Goal: Task Accomplishment & Management: Manage account settings

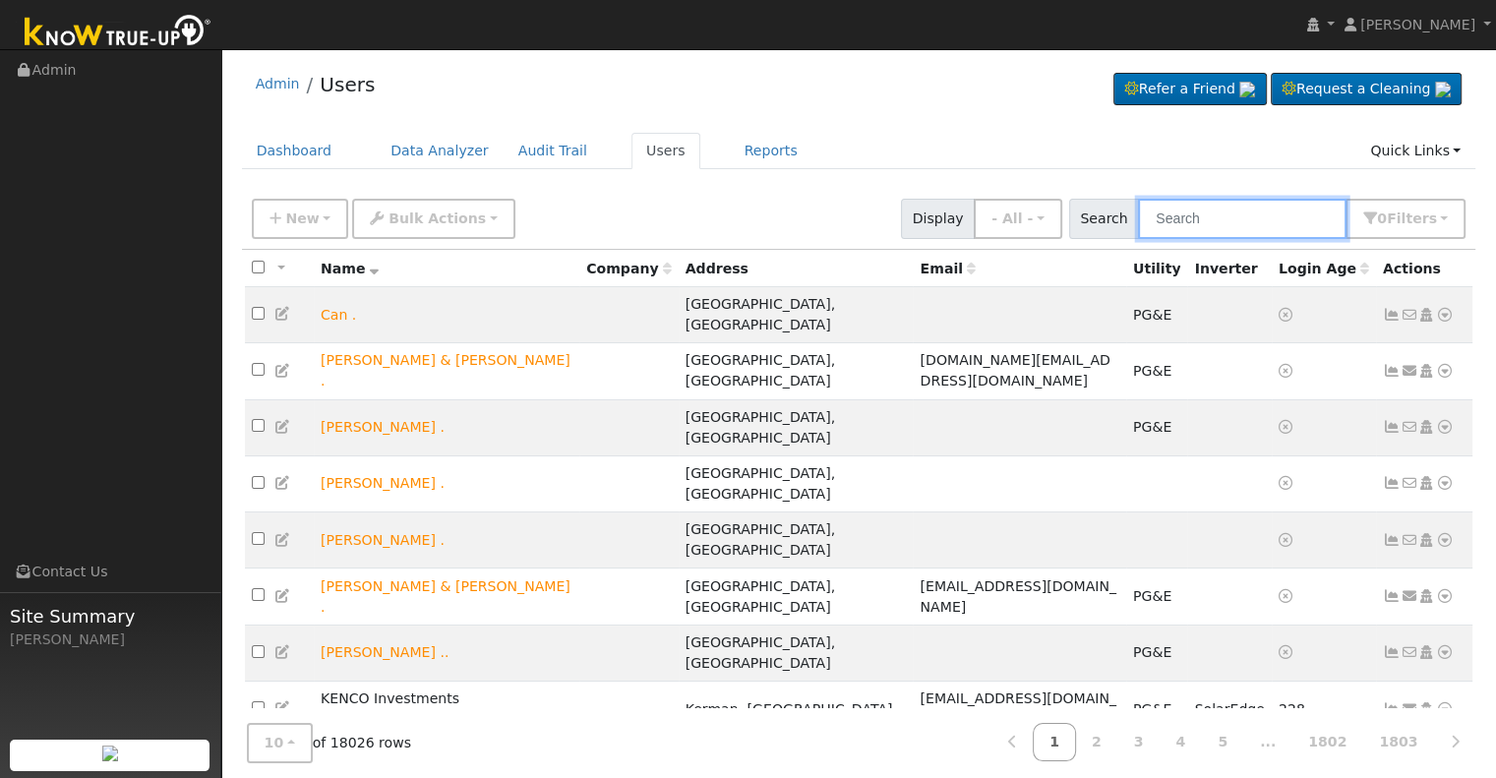
click at [1190, 213] on input "text" at bounding box center [1242, 219] width 208 height 40
paste input "[PERSON_NAME]"
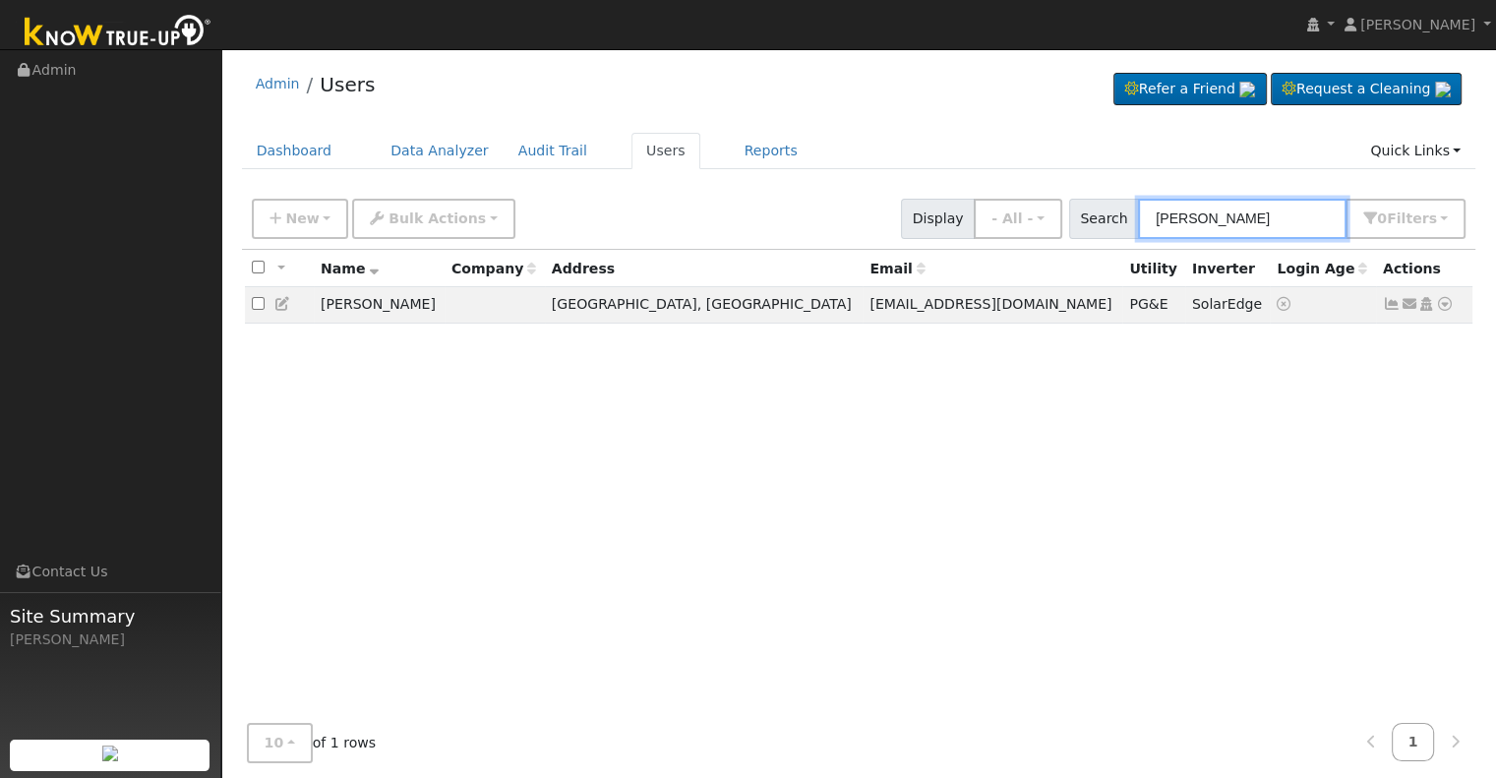
click at [1210, 211] on input "[PERSON_NAME]" at bounding box center [1242, 219] width 208 height 40
type input "[PERSON_NAME]"
click at [1390, 300] on icon at bounding box center [1391, 304] width 18 height 14
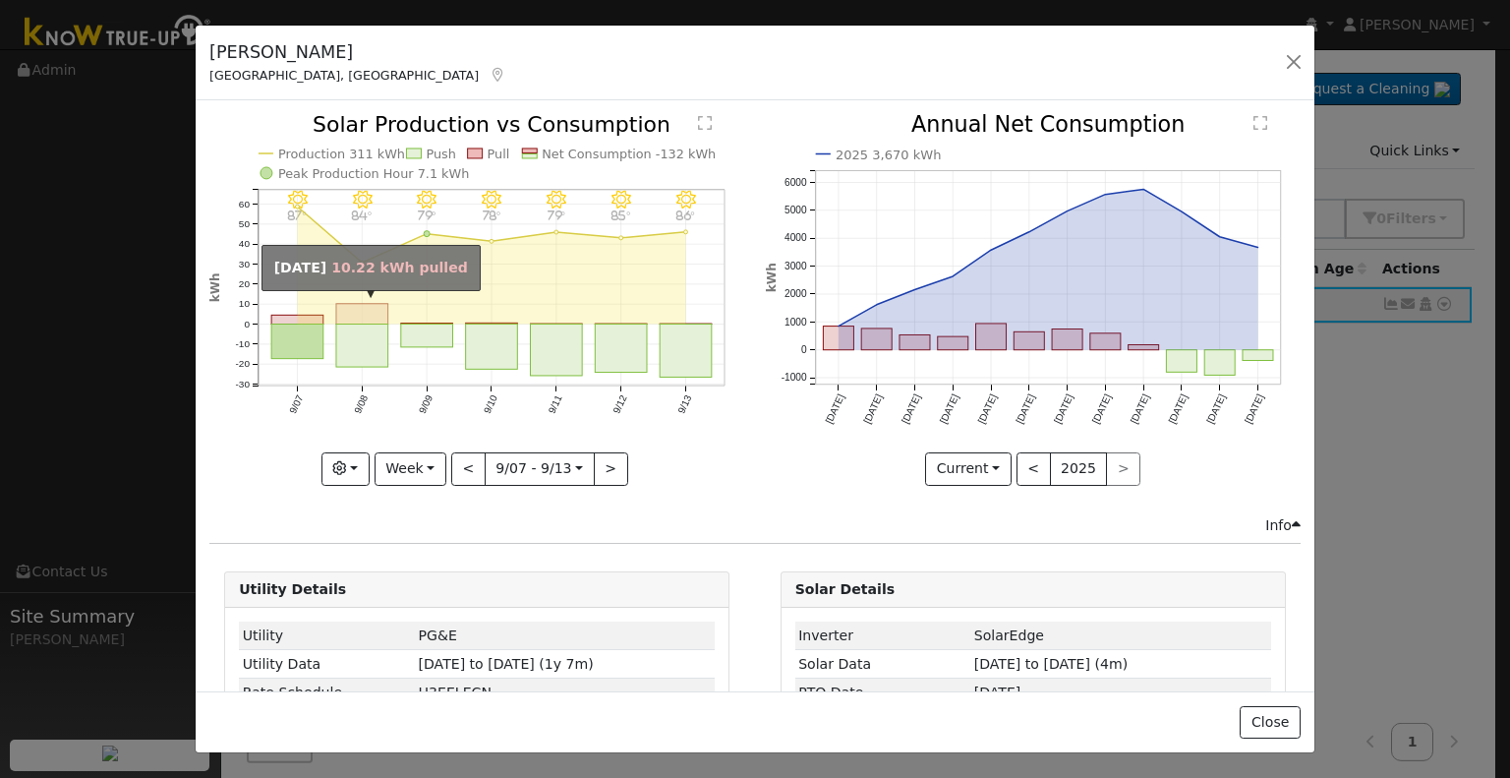
click at [362, 310] on rect "onclick=""" at bounding box center [362, 314] width 52 height 21
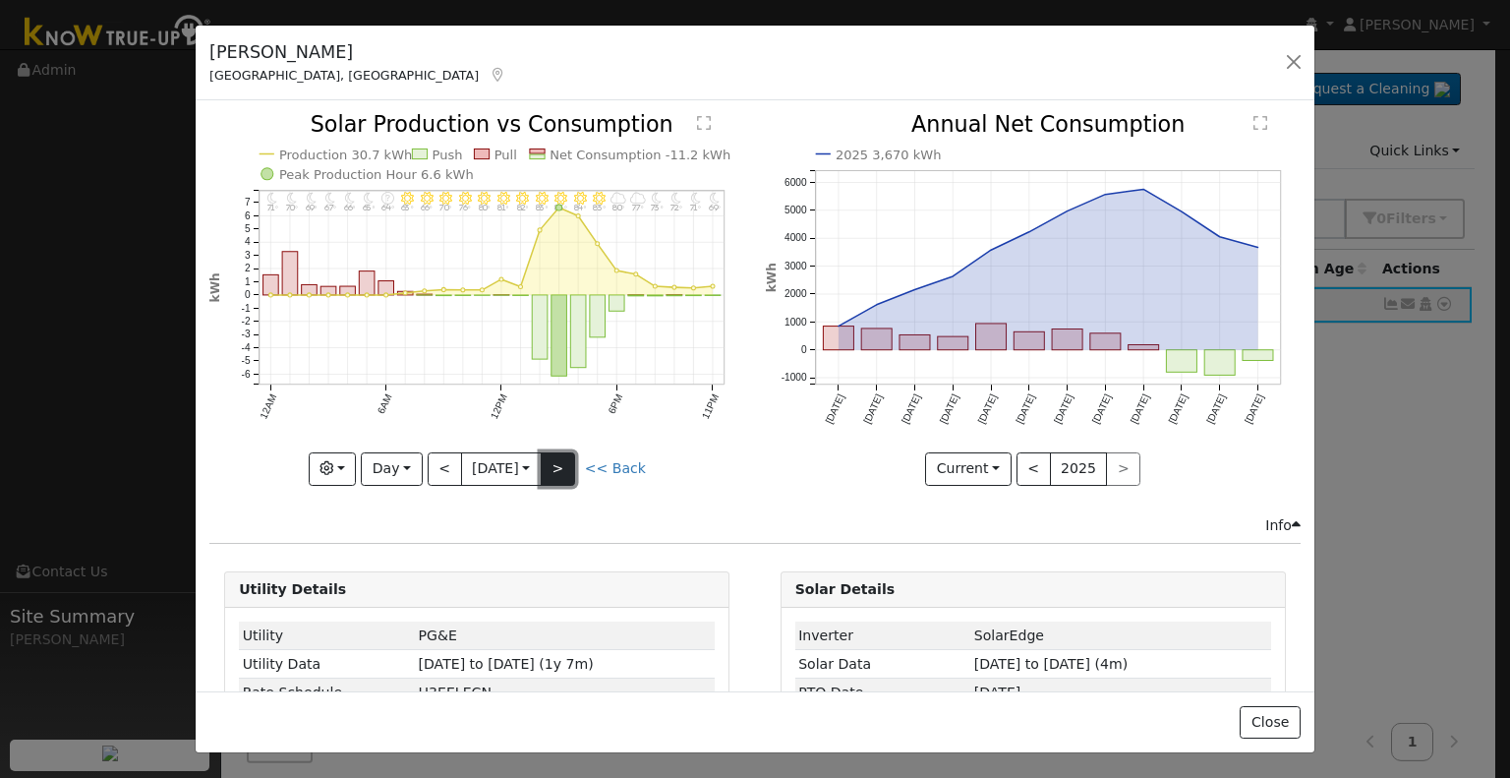
click at [572, 462] on button ">" at bounding box center [558, 468] width 34 height 33
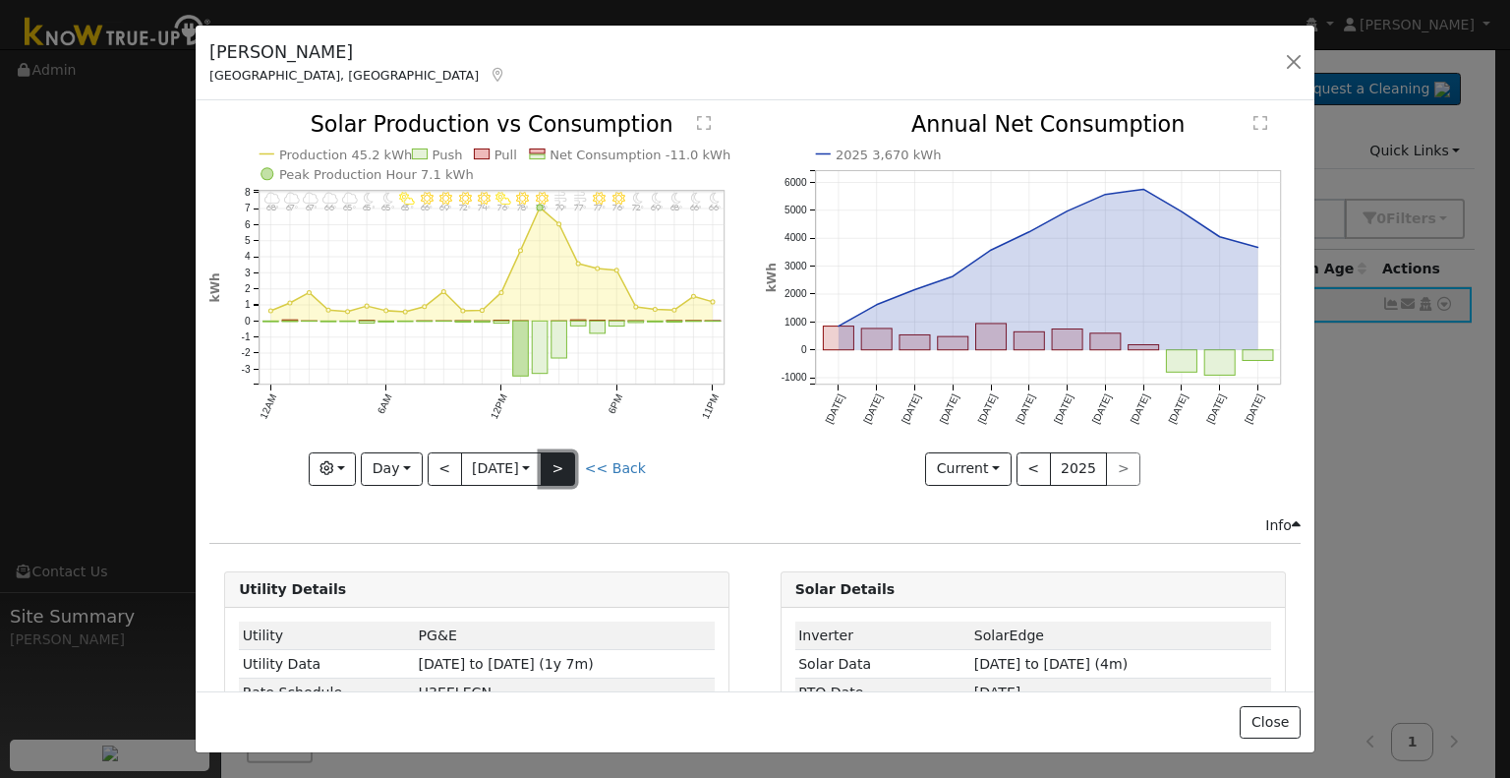
click at [572, 462] on button ">" at bounding box center [558, 468] width 34 height 33
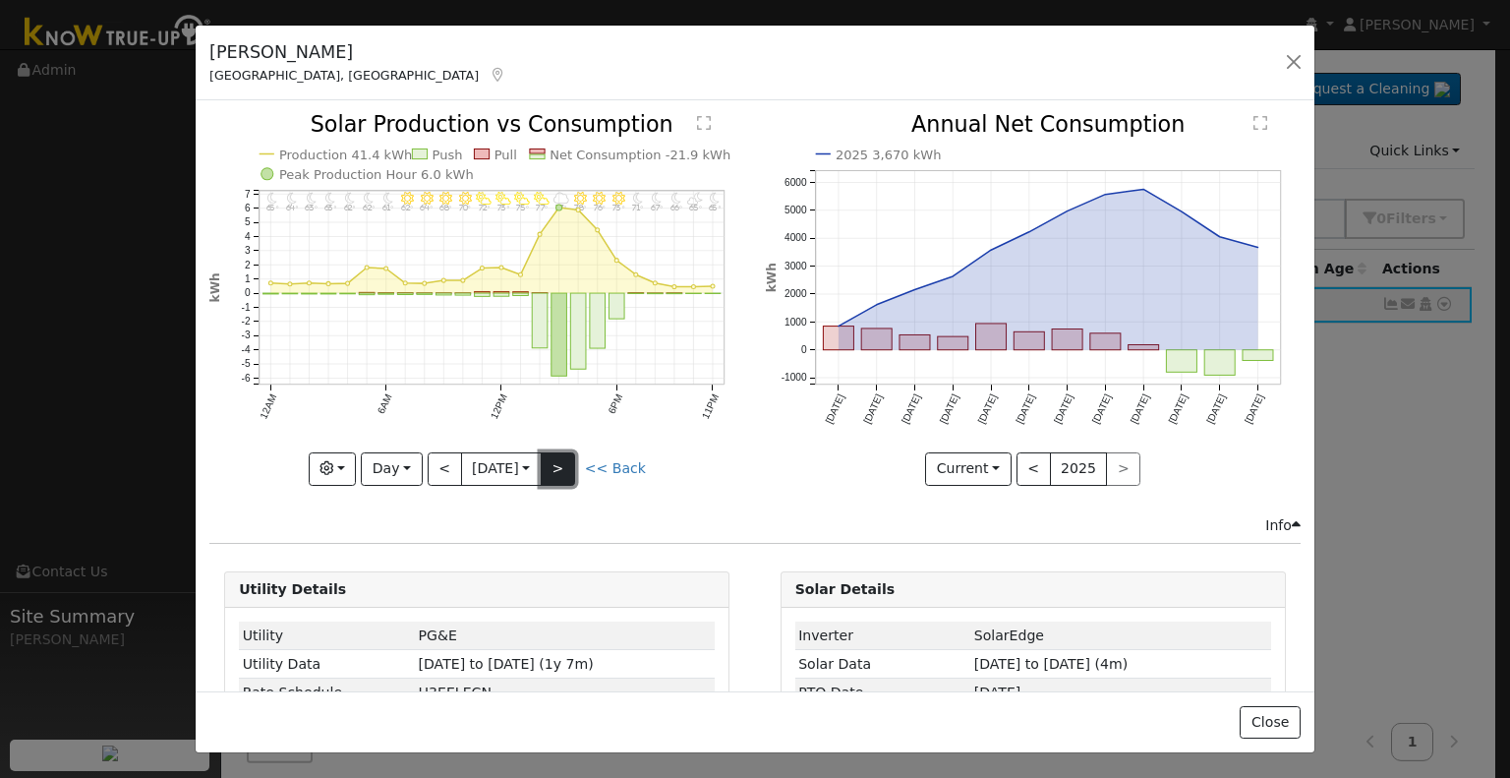
click at [572, 462] on button ">" at bounding box center [558, 468] width 34 height 33
type input "[DATE]"
click at [1289, 68] on button "button" at bounding box center [1294, 62] width 28 height 28
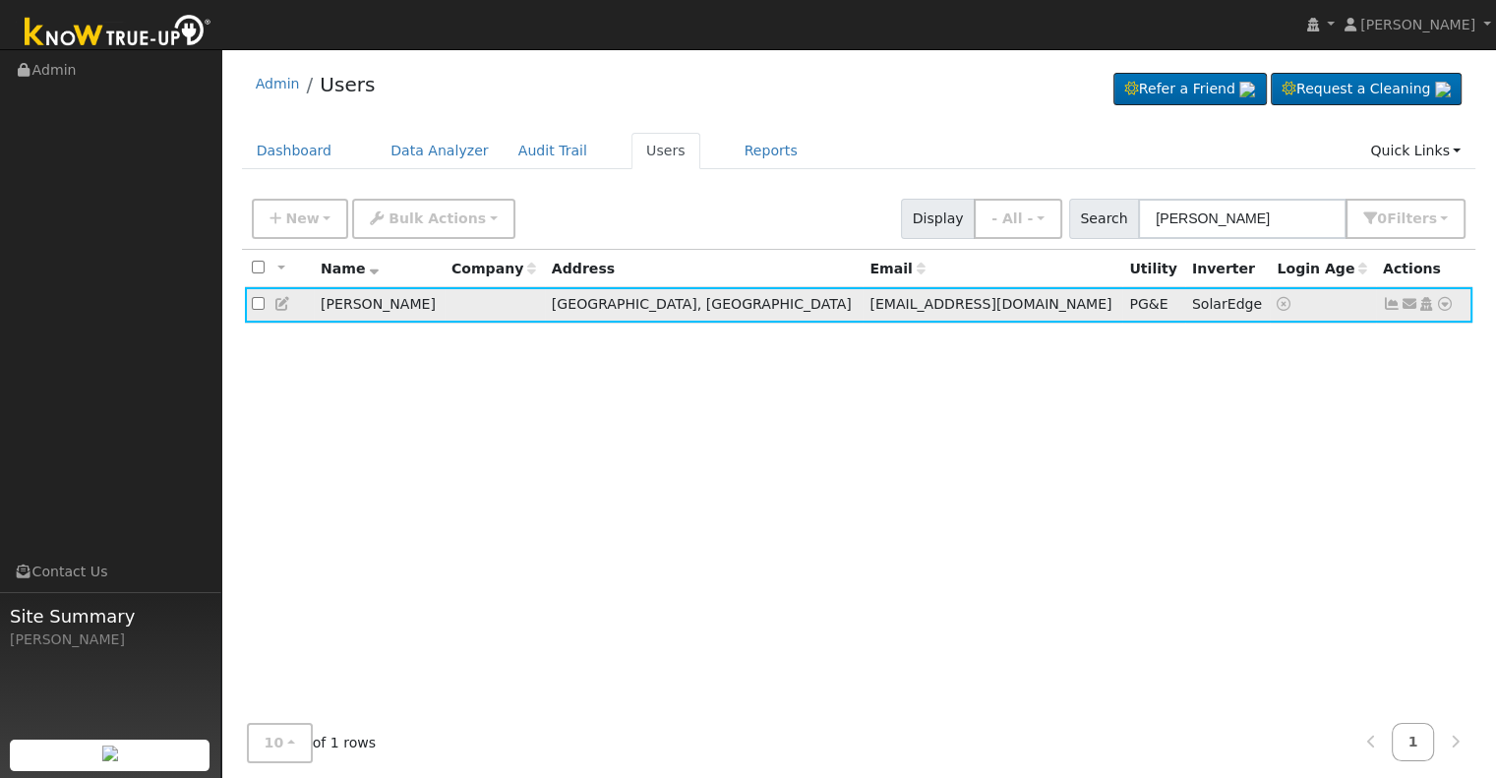
click at [1391, 304] on icon at bounding box center [1391, 304] width 18 height 14
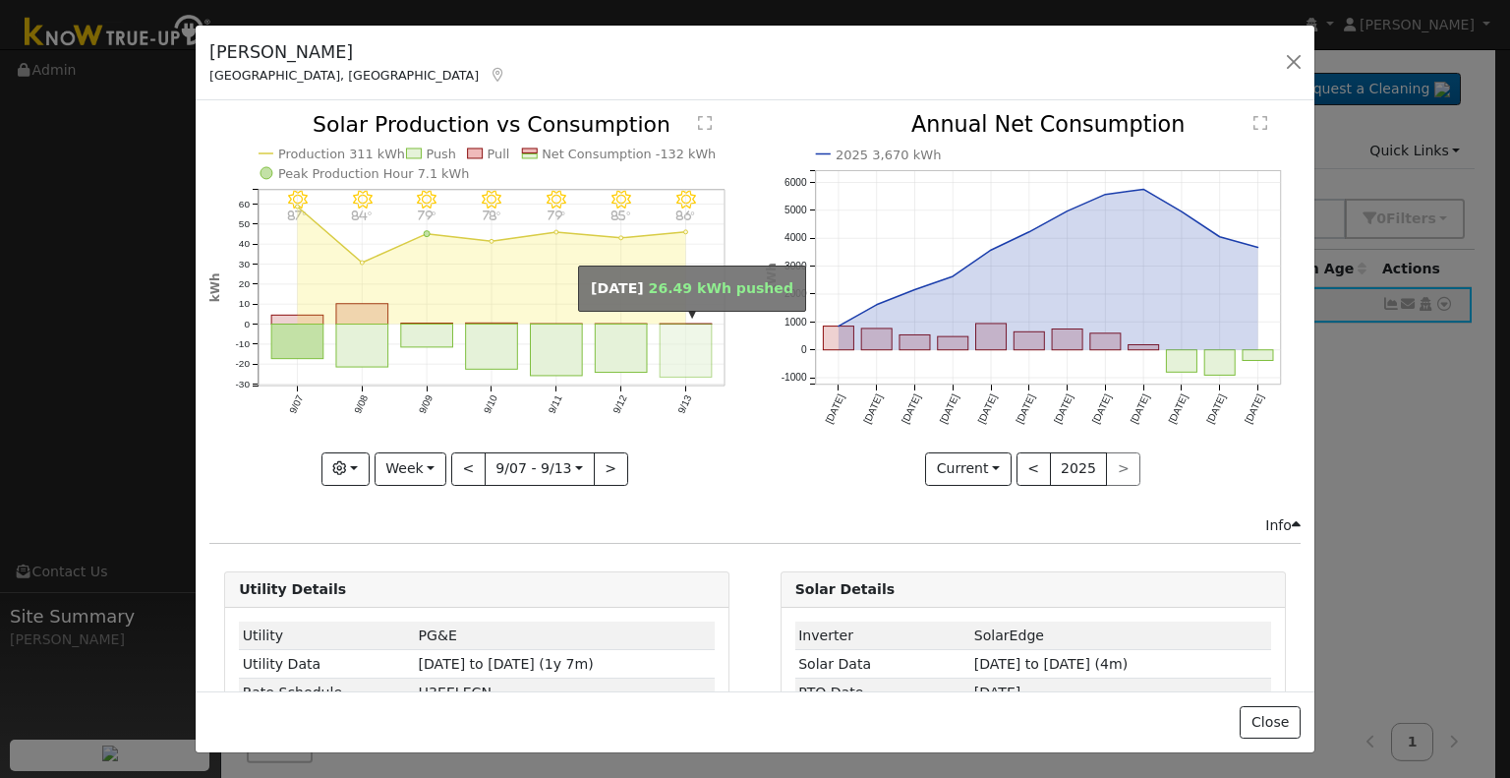
click at [666, 346] on rect "onclick=""" at bounding box center [687, 350] width 52 height 53
type input "[DATE]"
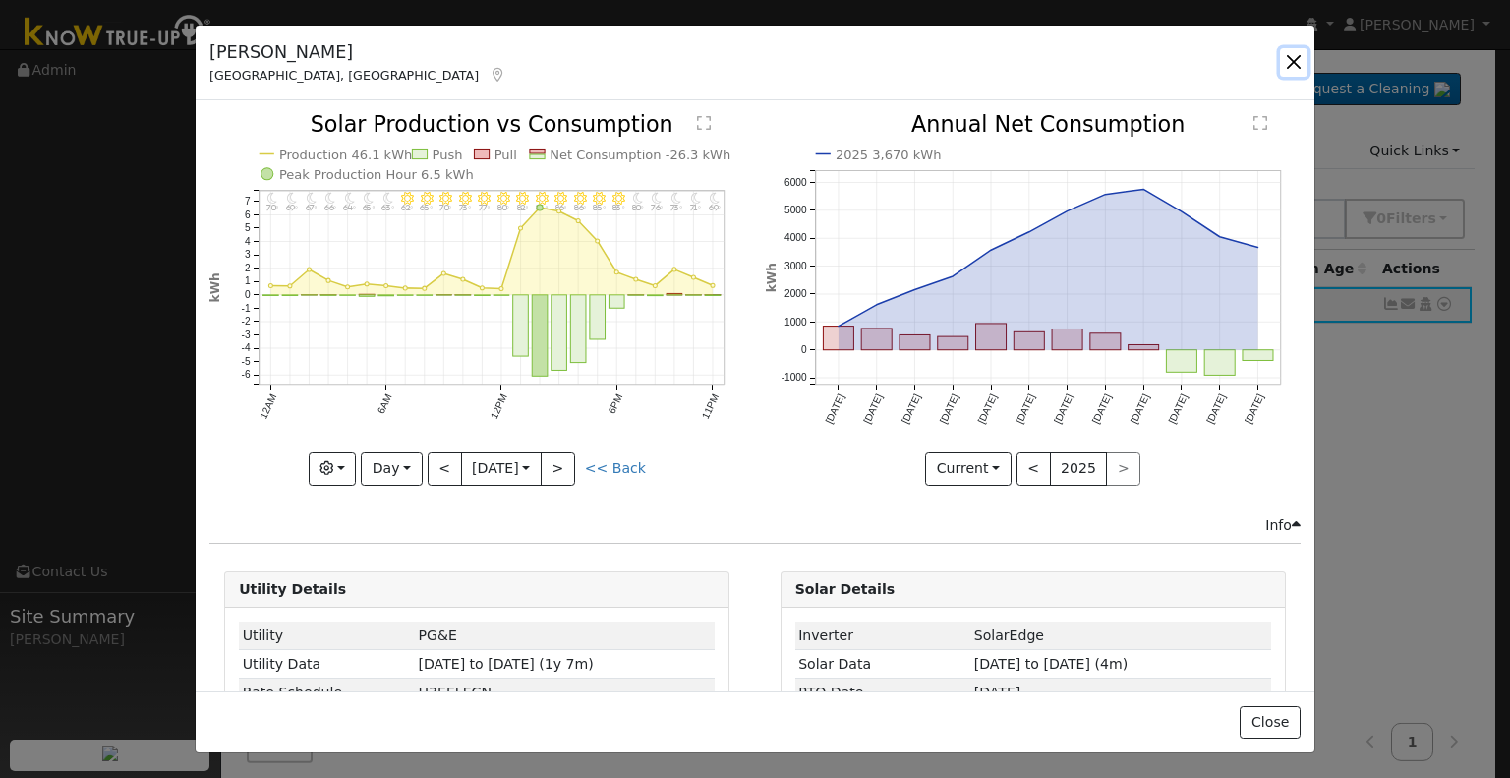
click at [1294, 54] on button "button" at bounding box center [1294, 62] width 28 height 28
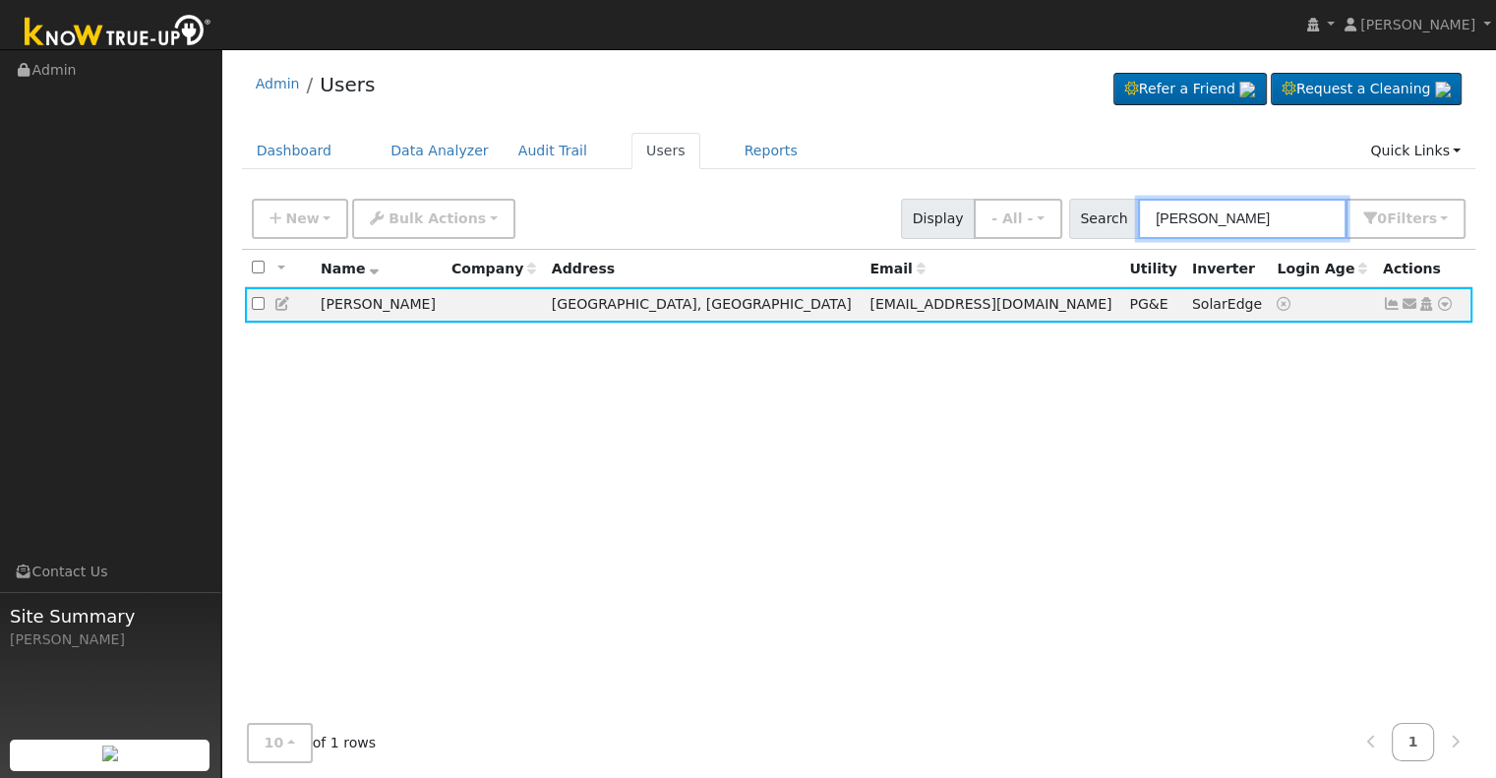
click at [1278, 217] on input "[PERSON_NAME]" at bounding box center [1242, 219] width 208 height 40
drag, startPoint x: 1277, startPoint y: 215, endPoint x: 1087, endPoint y: 206, distance: 190.0
click at [1087, 206] on div "Search [PERSON_NAME] 0 Filter s Role Show - All - Show Leads Admin Billing Admi…" at bounding box center [1267, 219] width 397 height 40
paste input "[PERSON_NAME] & [PERSON_NAME]"
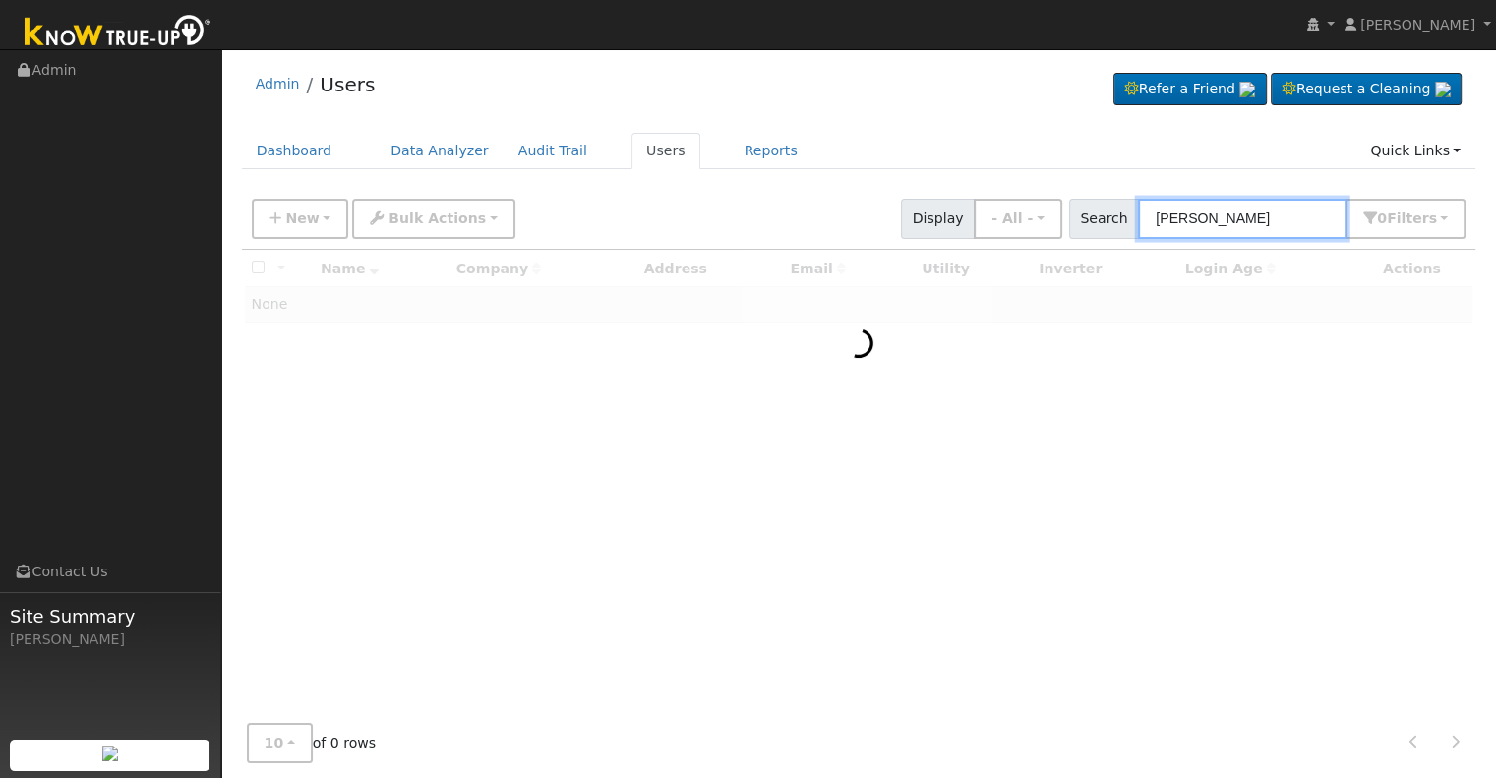
type input "[PERSON_NAME]"
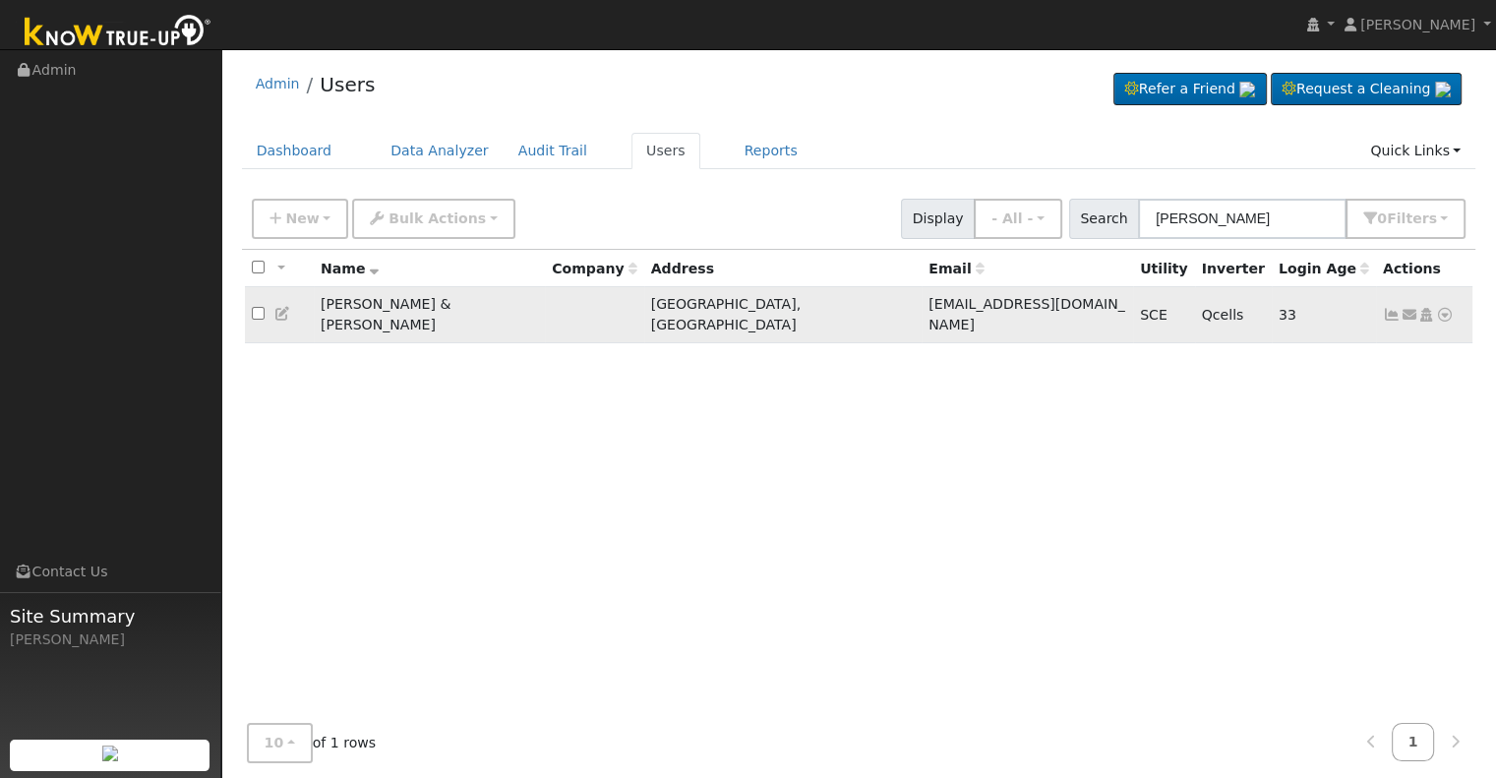
click at [1389, 308] on icon at bounding box center [1391, 315] width 18 height 14
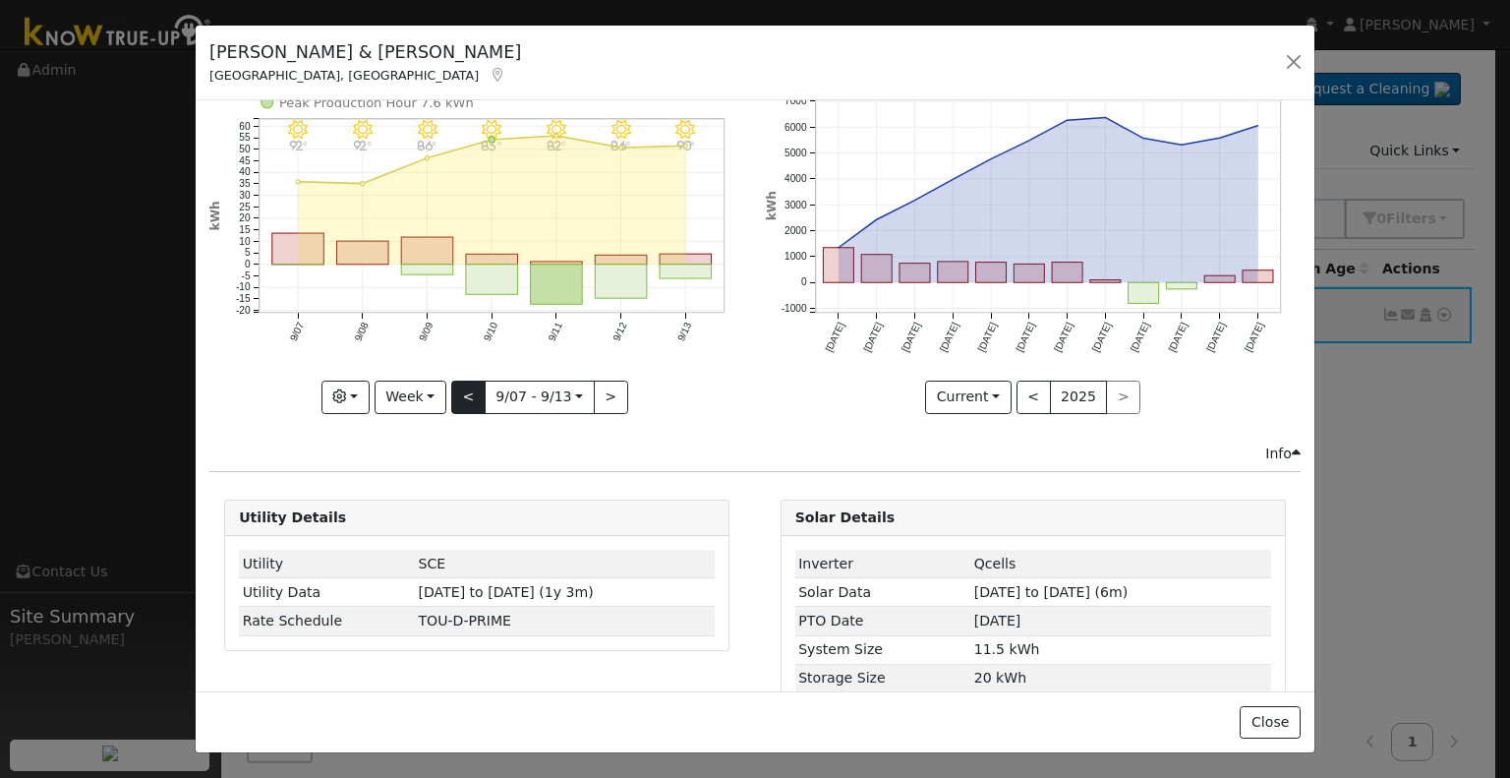
scroll to position [107, 0]
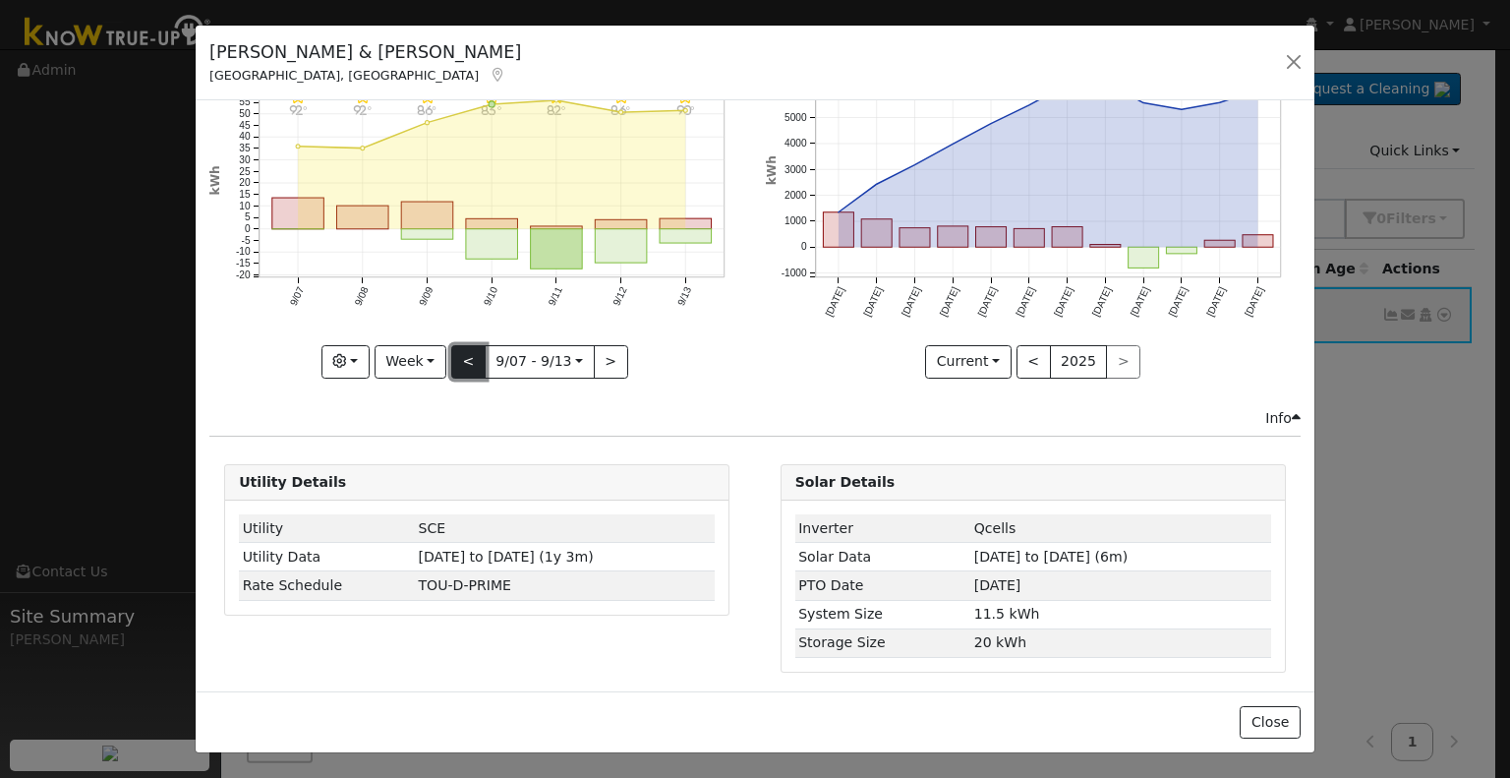
click at [468, 360] on button "<" at bounding box center [468, 361] width 34 height 33
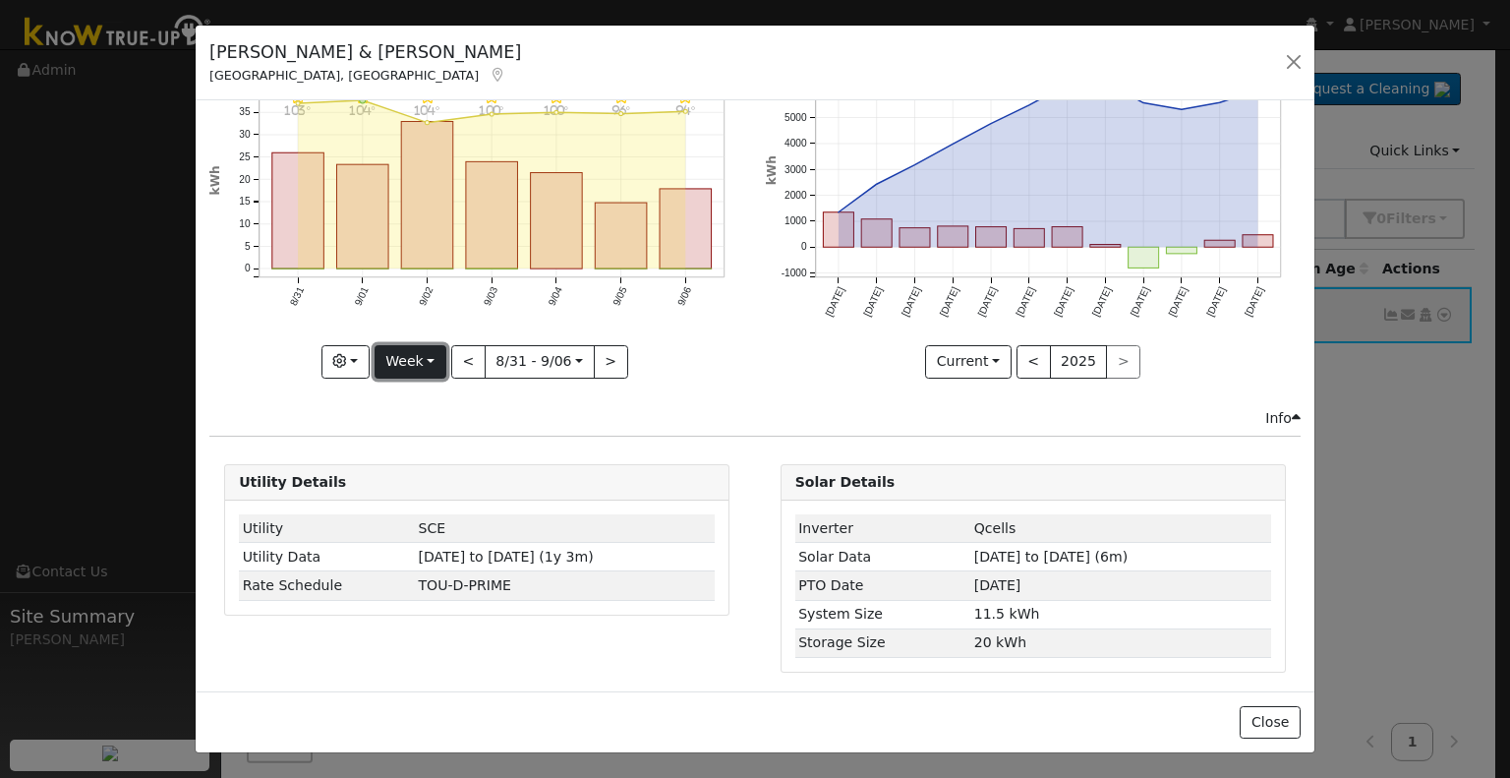
click at [421, 355] on button "Week" at bounding box center [411, 361] width 72 height 33
click at [417, 454] on link "Month" at bounding box center [444, 456] width 137 height 28
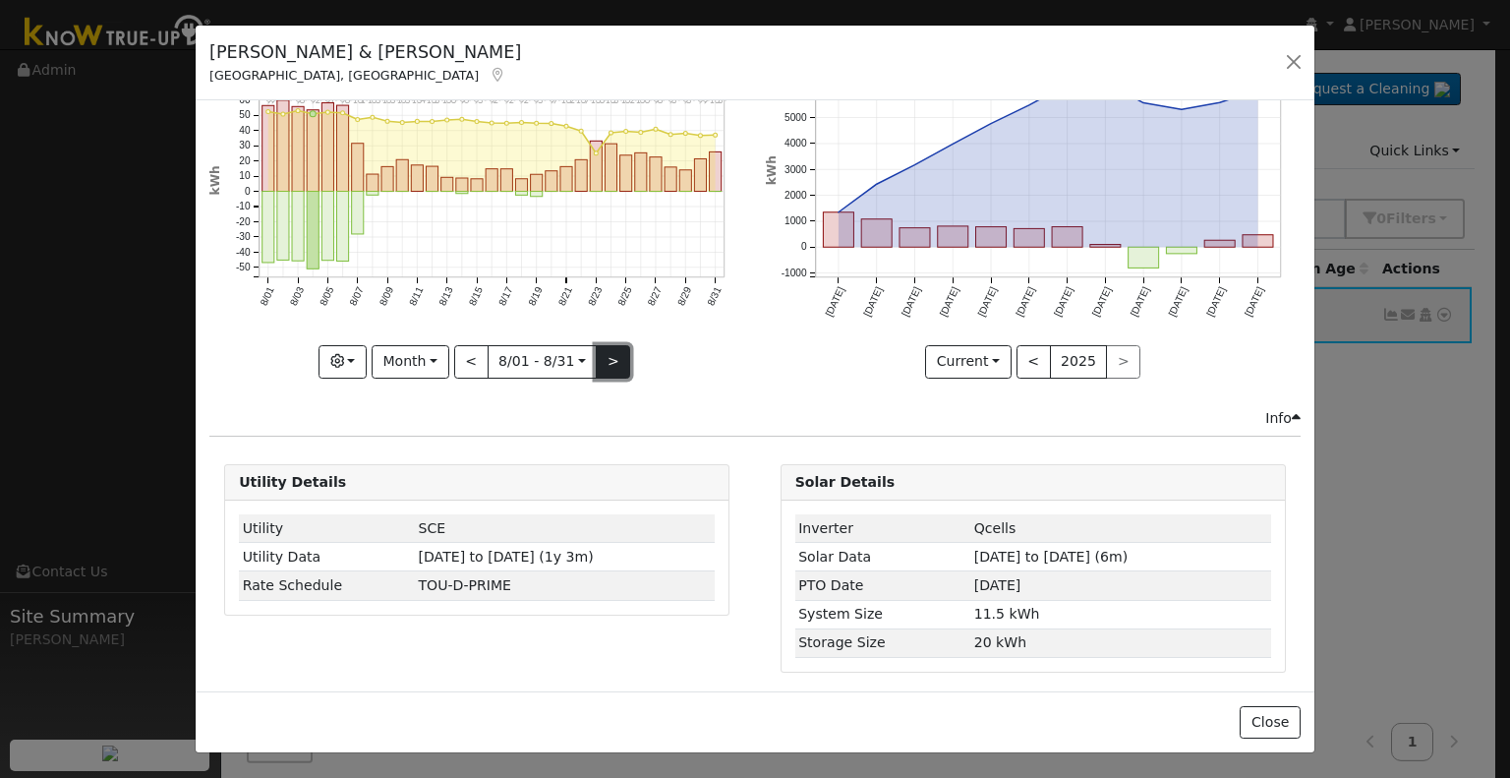
click at [612, 353] on button ">" at bounding box center [613, 361] width 34 height 33
type input "[DATE]"
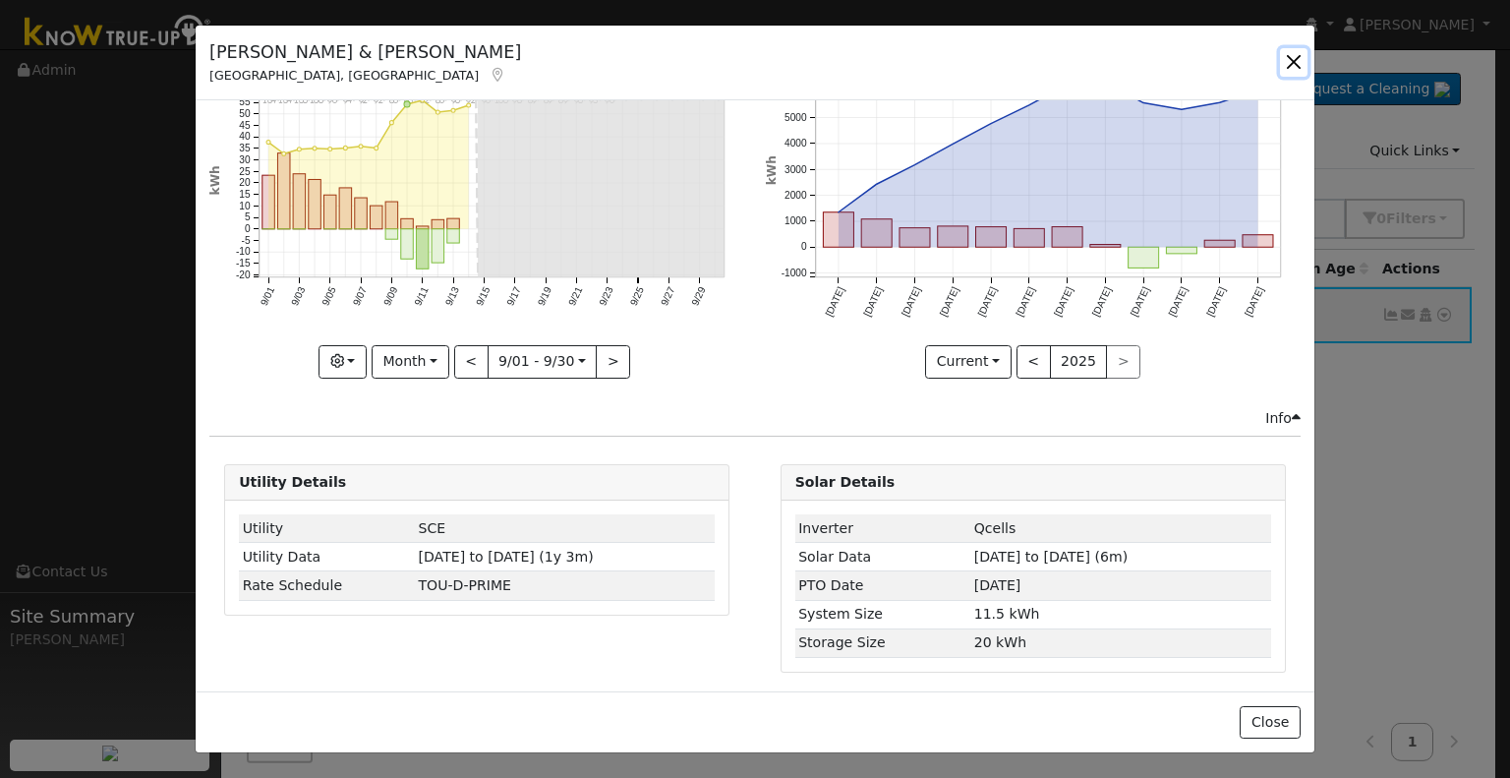
click at [1293, 58] on button "button" at bounding box center [1294, 62] width 28 height 28
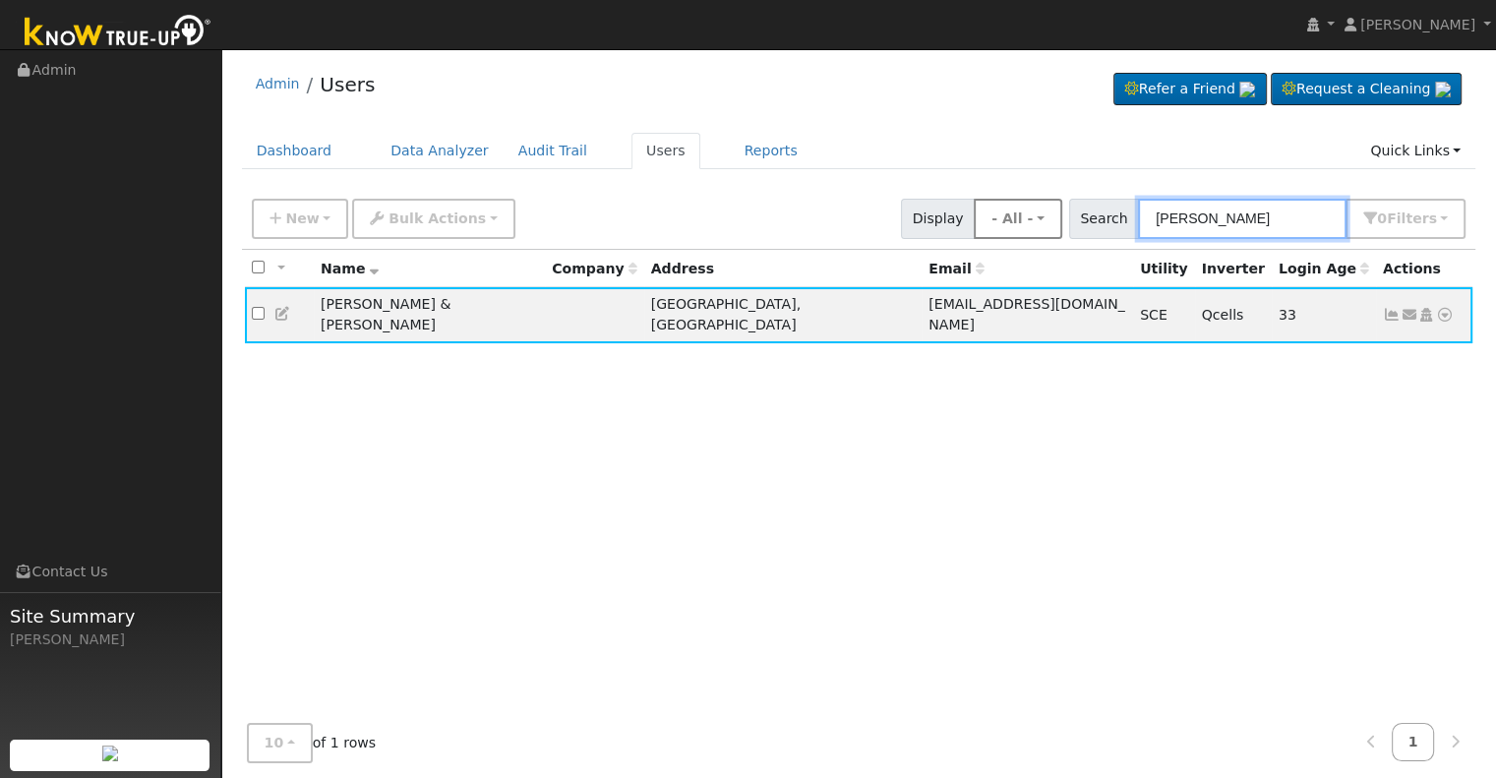
drag, startPoint x: 1244, startPoint y: 210, endPoint x: 1057, endPoint y: 210, distance: 186.8
click at [1057, 210] on div "New Add User Quick Add Quick Connect Quick Convert Lead Bulk Actions Send Email…" at bounding box center [858, 215] width 1221 height 47
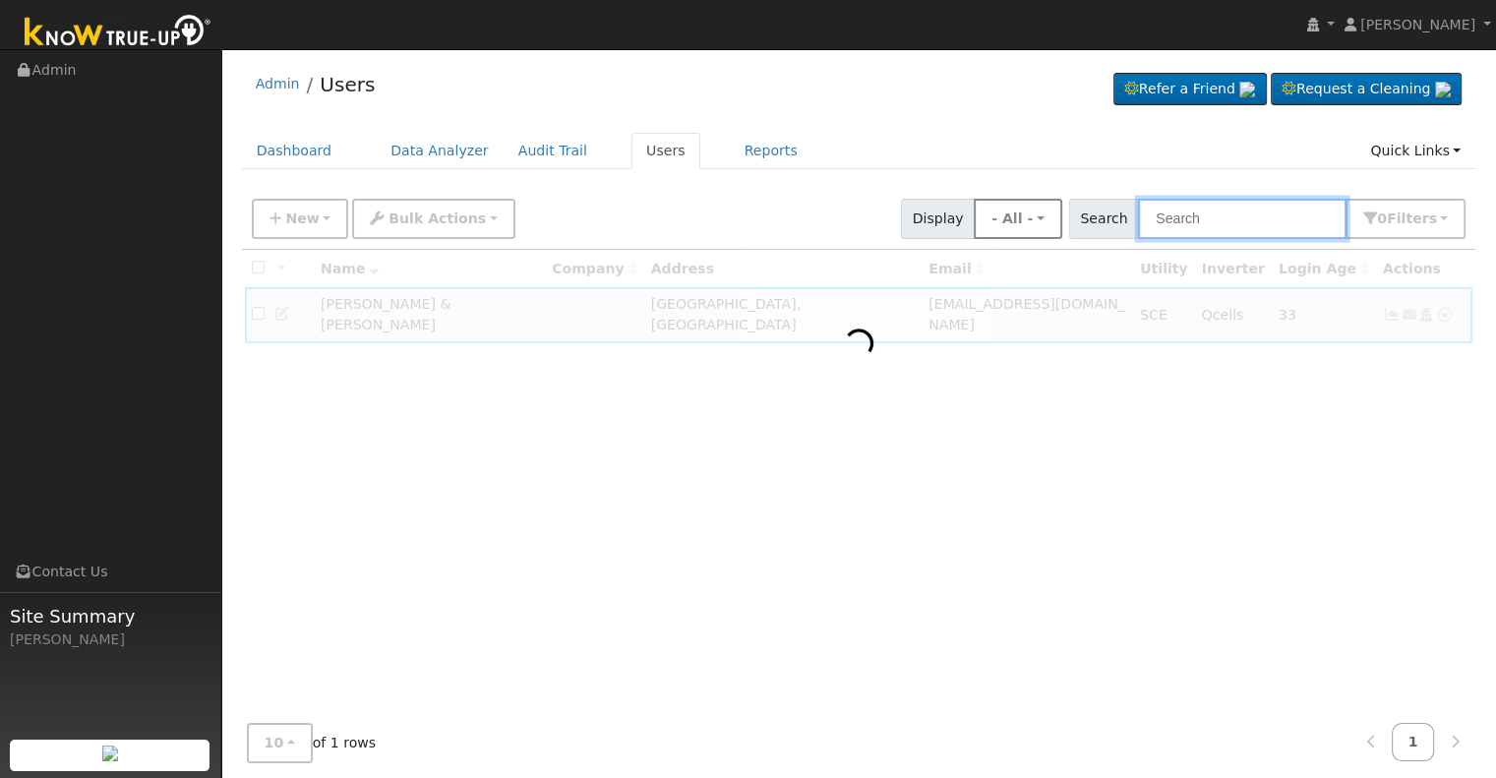
paste input "[PERSON_NAME]"
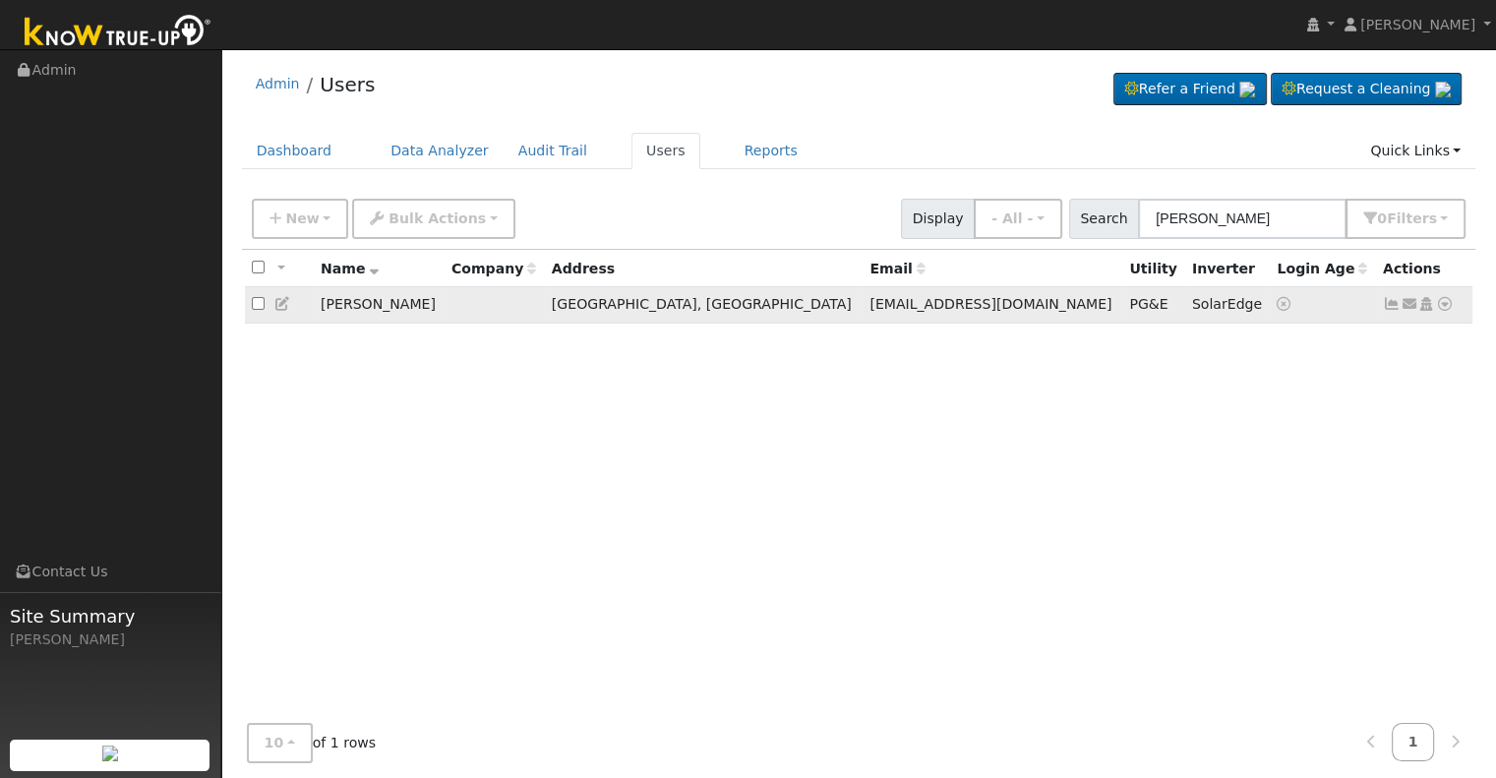
click at [1384, 304] on icon at bounding box center [1391, 304] width 18 height 14
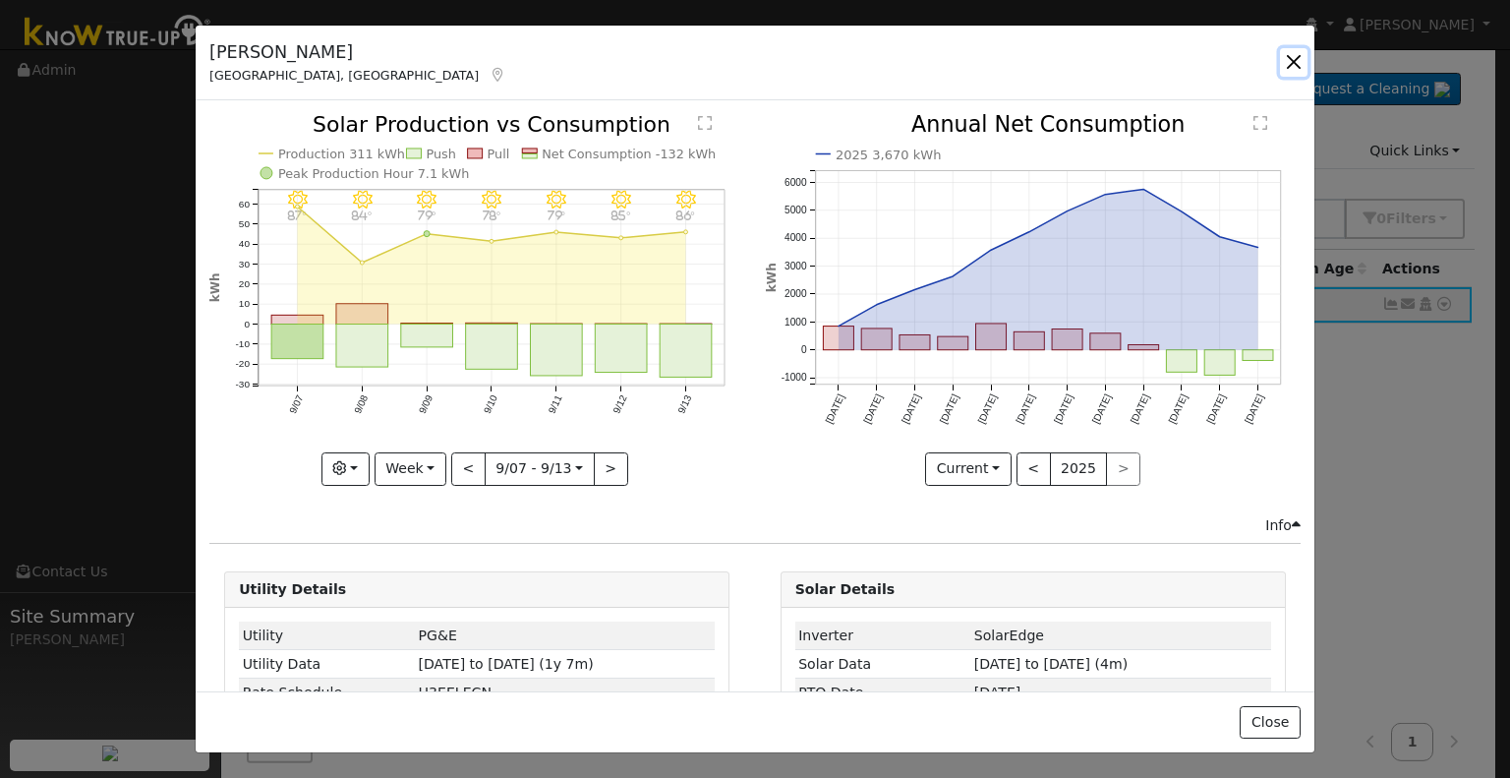
click at [1293, 58] on button "button" at bounding box center [1294, 62] width 28 height 28
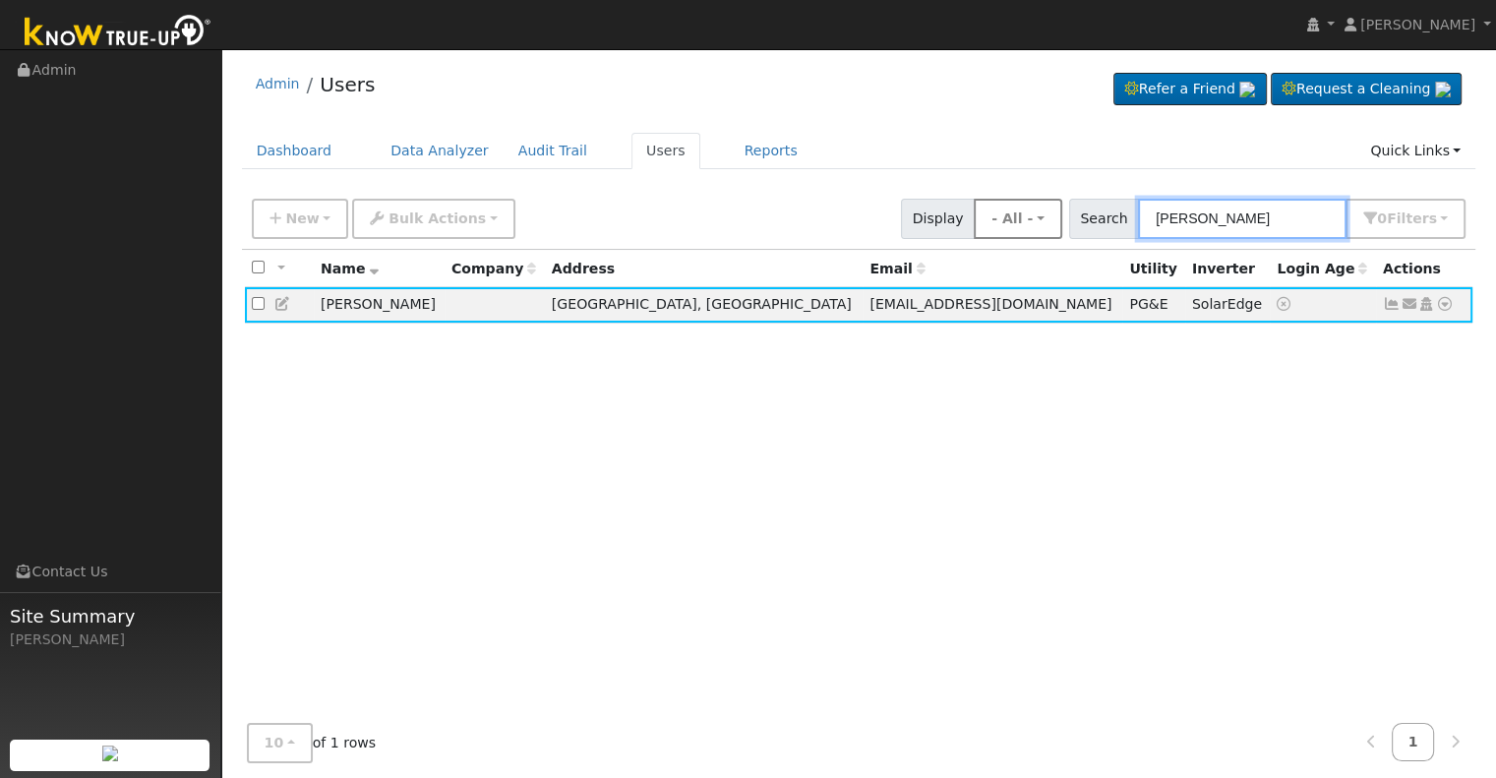
drag, startPoint x: 1293, startPoint y: 215, endPoint x: 1054, endPoint y: 214, distance: 238.9
click at [1056, 216] on div "New Add User Quick Add Quick Connect Quick Convert Lead Bulk Actions Send Email…" at bounding box center [858, 215] width 1221 height 47
paste input "[PERSON_NAME] & [PERSON_NAME]"
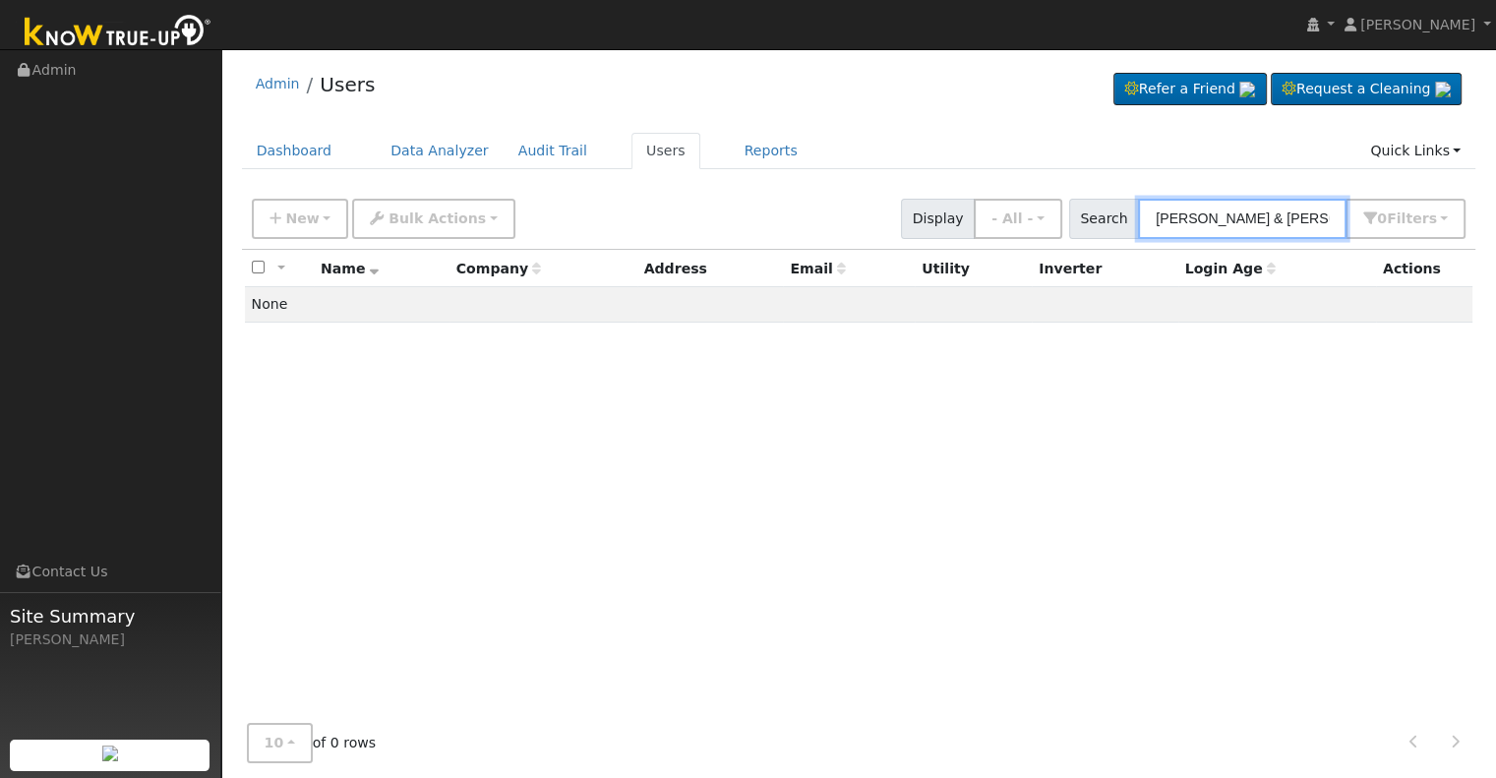
click at [1255, 217] on input "[PERSON_NAME] & [PERSON_NAME]" at bounding box center [1242, 219] width 208 height 40
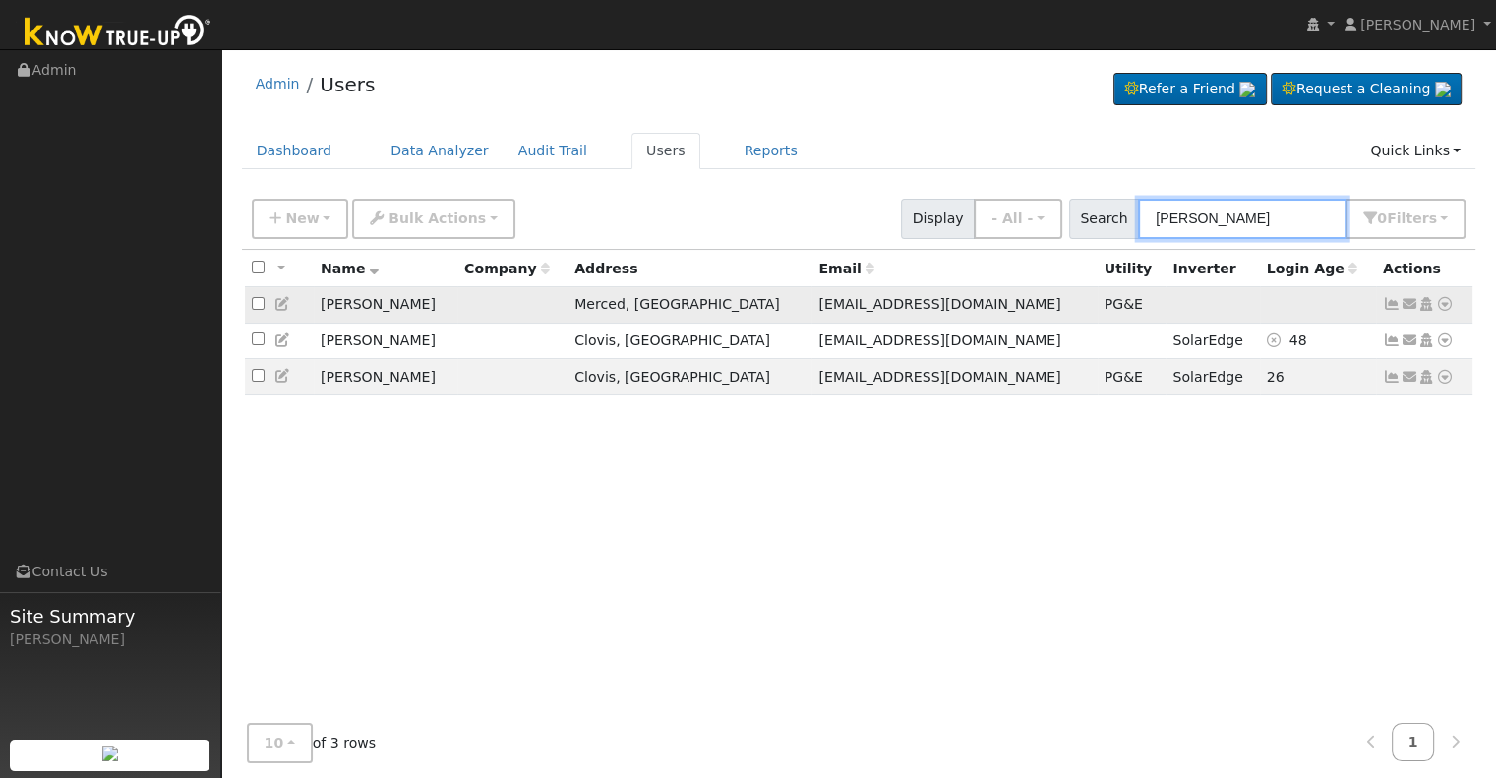
type input "[PERSON_NAME]"
click at [1388, 304] on icon at bounding box center [1391, 304] width 18 height 14
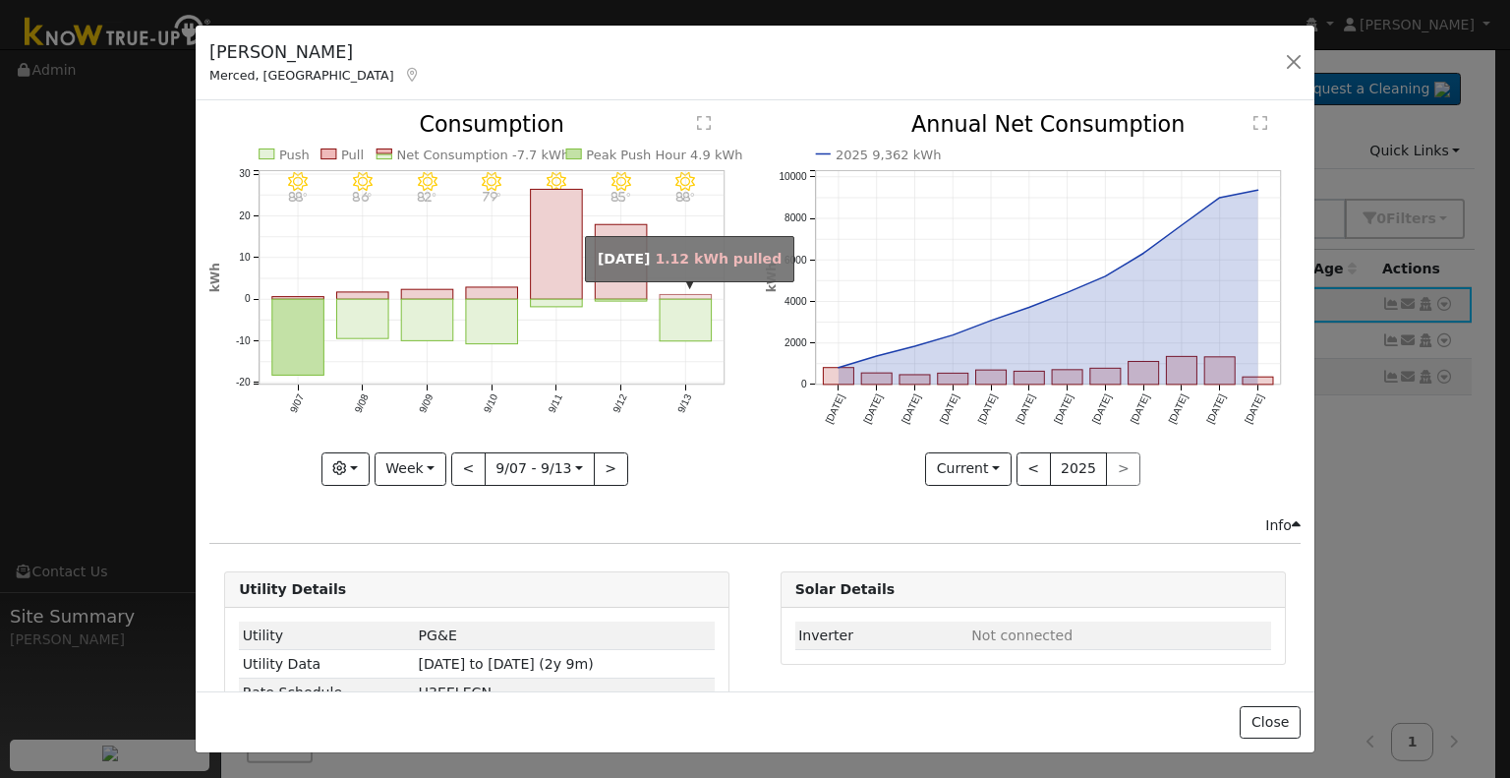
click at [688, 295] on rect "onclick=""" at bounding box center [686, 297] width 52 height 5
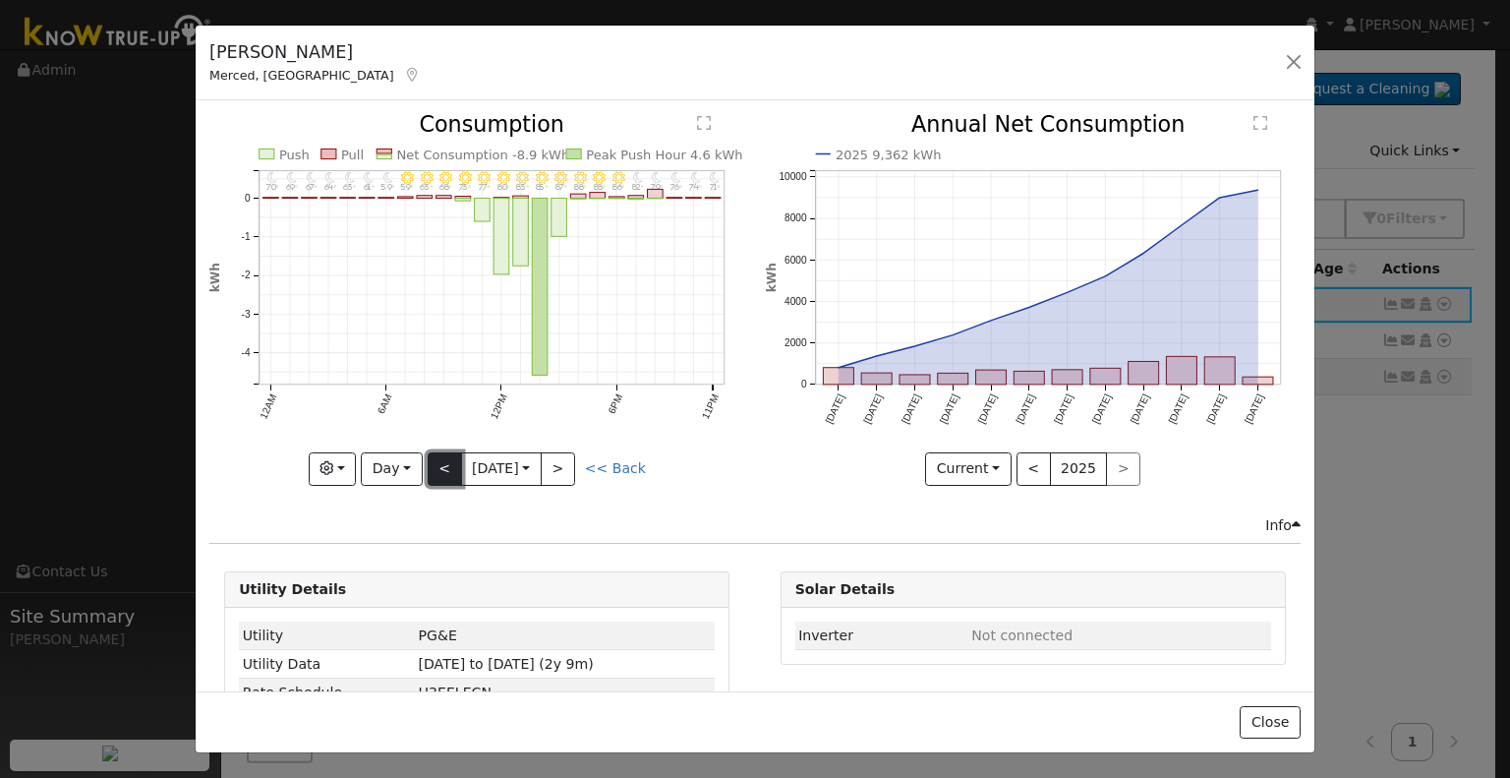
click at [435, 468] on button "<" at bounding box center [445, 468] width 34 height 33
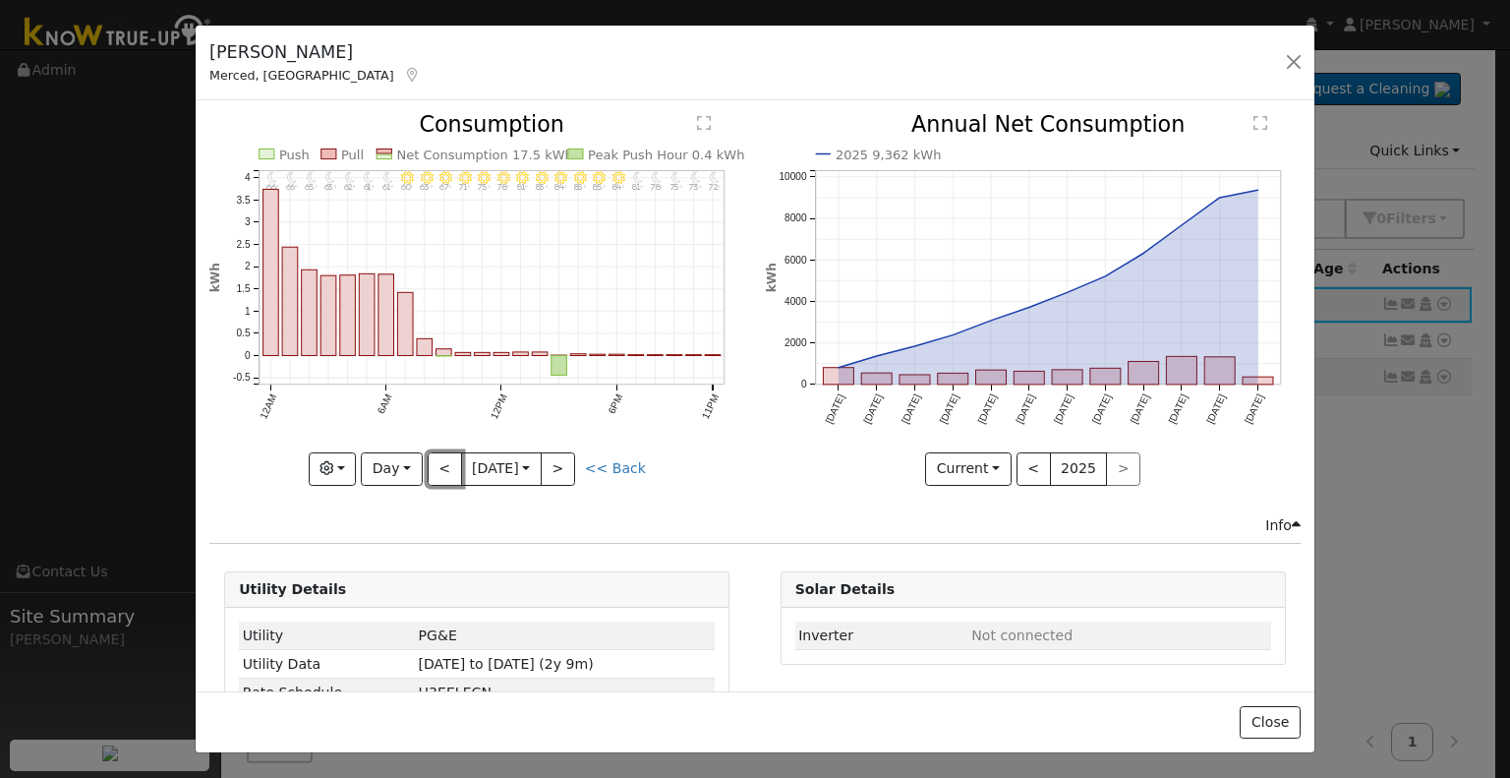
click at [437, 464] on button "<" at bounding box center [445, 468] width 34 height 33
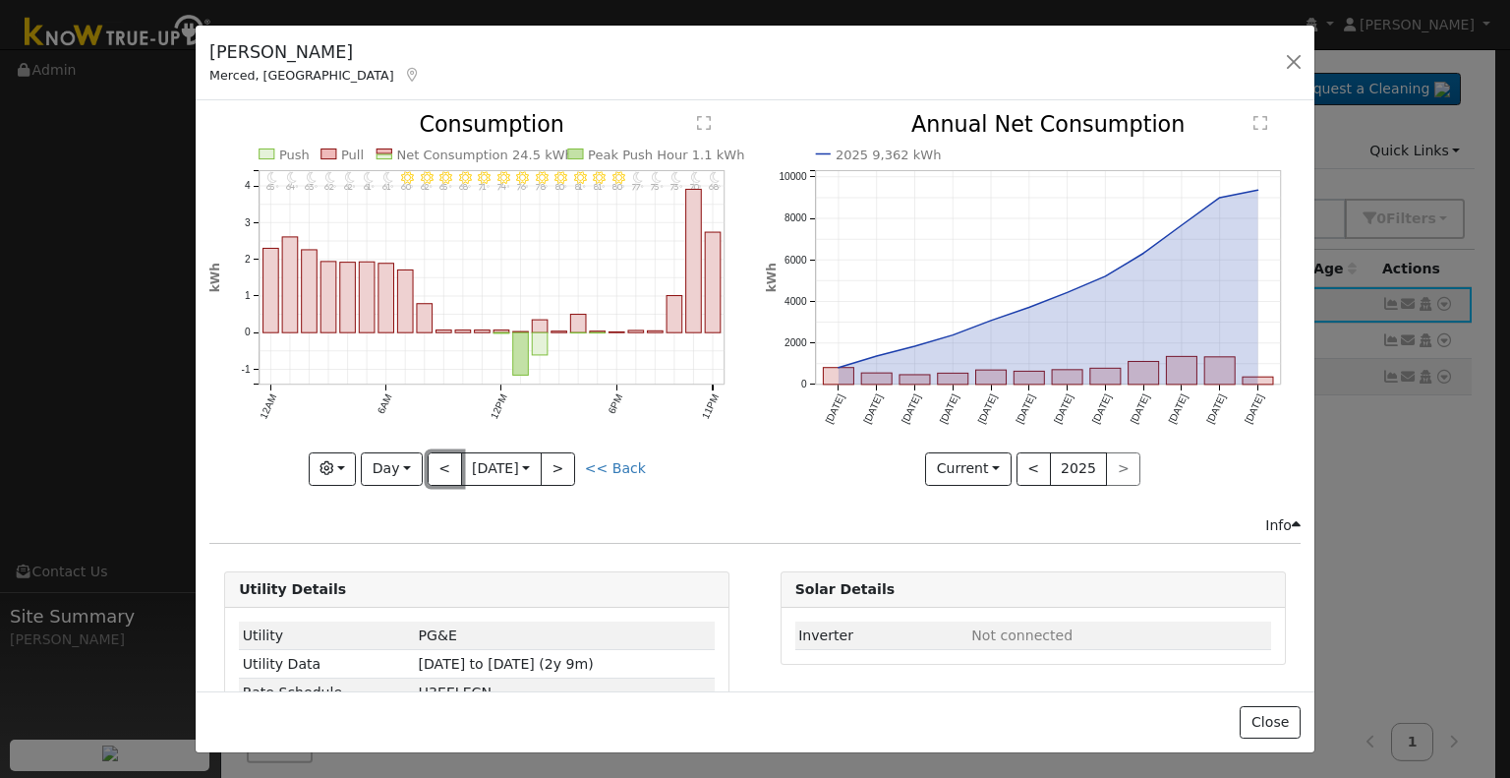
click at [437, 464] on button "<" at bounding box center [445, 468] width 34 height 33
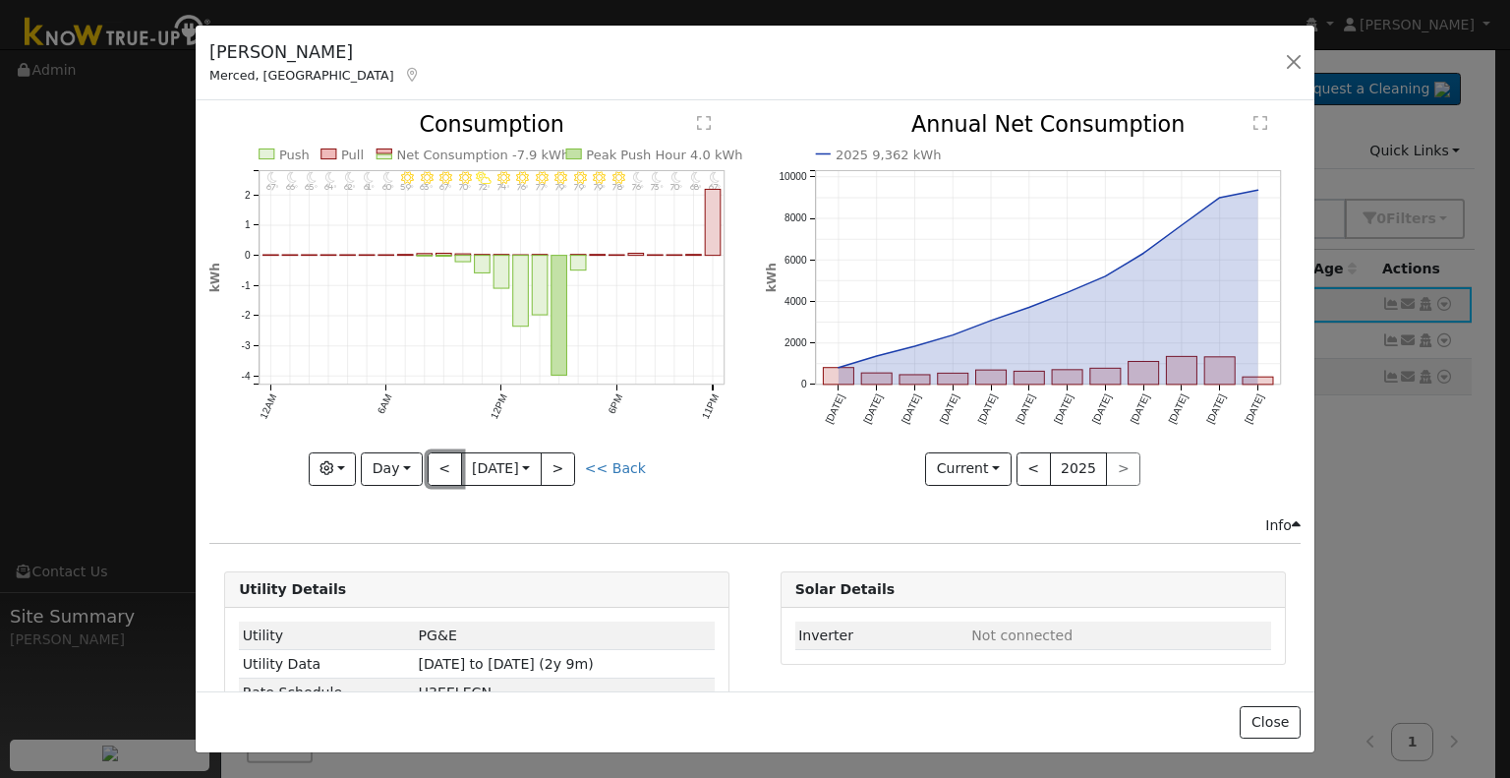
click at [437, 464] on button "<" at bounding box center [445, 468] width 34 height 33
type input "[DATE]"
